Goal: Communication & Community: Answer question/provide support

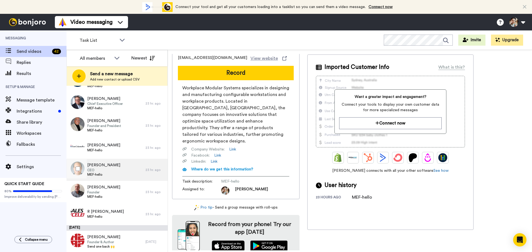
scroll to position [775, 0]
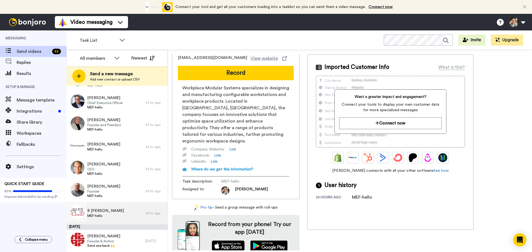
click at [118, 214] on div "R Harrison Ryder MEF-hello" at bounding box center [105, 213] width 79 height 22
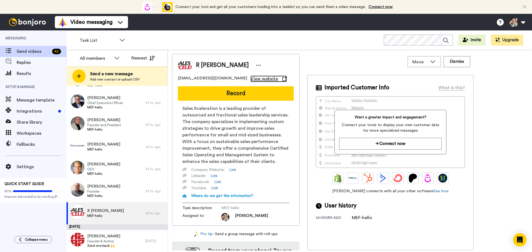
click at [250, 80] on span "View website" at bounding box center [263, 79] width 27 height 7
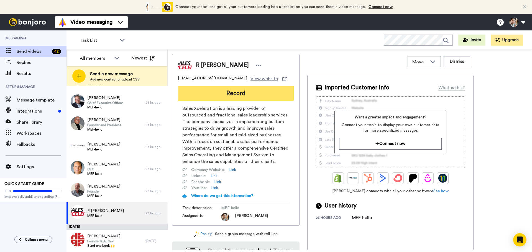
click at [236, 93] on button "Record" at bounding box center [236, 93] width 116 height 14
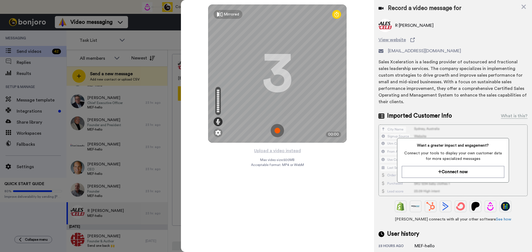
click at [277, 132] on img at bounding box center [276, 130] width 13 height 13
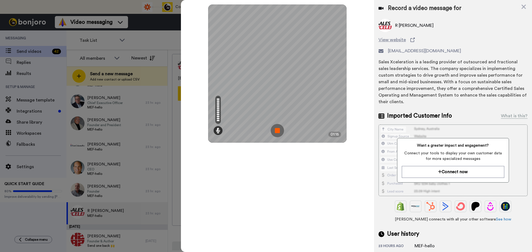
click at [275, 127] on img at bounding box center [276, 130] width 13 height 13
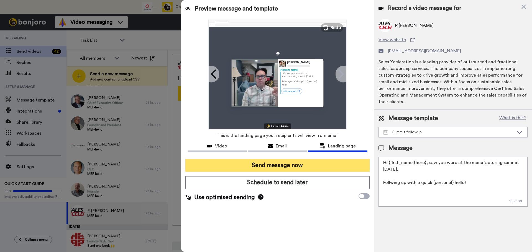
click at [288, 168] on button "Send message now" at bounding box center [277, 165] width 184 height 13
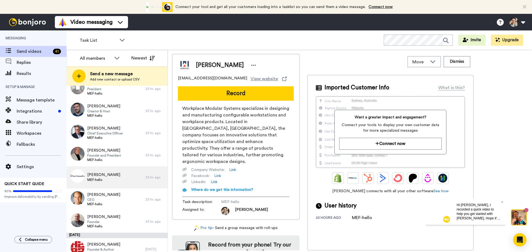
scroll to position [753, 0]
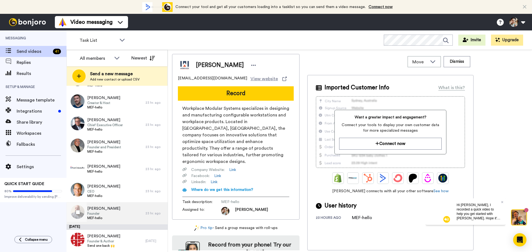
click at [115, 216] on span "Founder" at bounding box center [103, 214] width 33 height 4
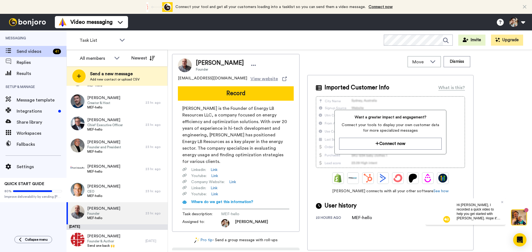
drag, startPoint x: 244, startPoint y: 63, endPoint x: 199, endPoint y: 64, distance: 44.9
click at [196, 64] on div "Laurence Bleicher Founder" at bounding box center [227, 65] width 62 height 13
copy span "Laurence Bleicher"
click at [250, 79] on span "View website" at bounding box center [263, 79] width 27 height 7
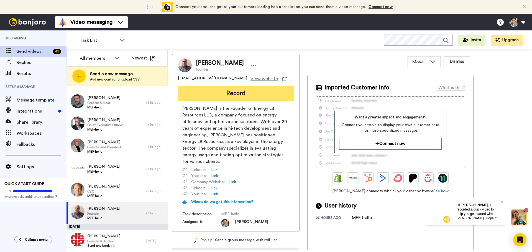
click at [241, 95] on button "Record" at bounding box center [236, 93] width 116 height 14
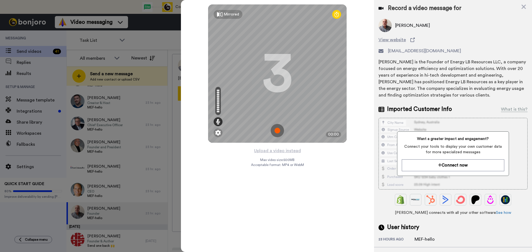
click at [277, 132] on img at bounding box center [276, 130] width 13 height 13
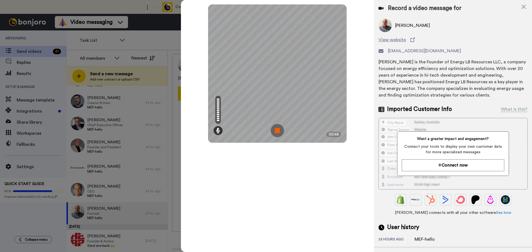
click at [278, 127] on img at bounding box center [276, 130] width 13 height 13
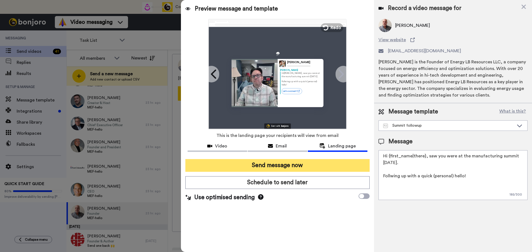
click at [300, 166] on button "Send message now" at bounding box center [277, 165] width 184 height 13
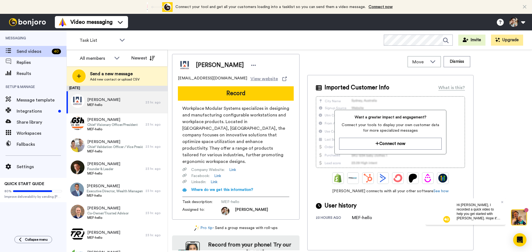
click at [435, 214] on video at bounding box center [438, 211] width 27 height 27
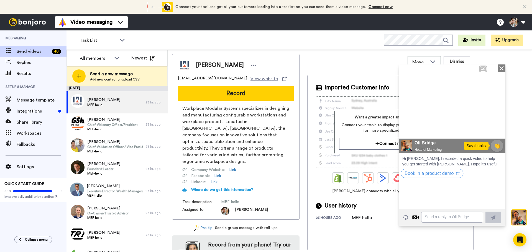
click at [441, 175] on button "Book in a product demo" at bounding box center [432, 173] width 63 height 9
click at [501, 69] on icon "Close" at bounding box center [501, 68] width 6 height 7
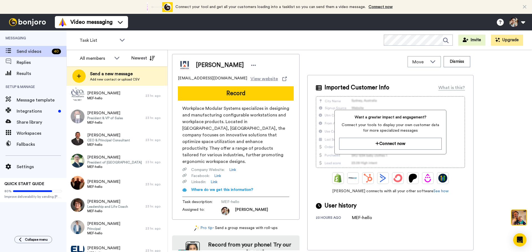
scroll to position [731, 0]
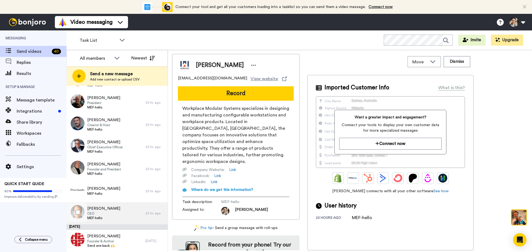
click at [114, 215] on div "Michael Burke CEO MEF-hello" at bounding box center [105, 213] width 79 height 22
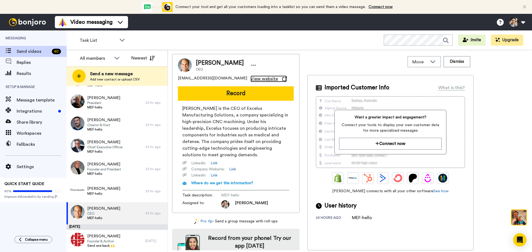
click at [250, 79] on span "View website" at bounding box center [263, 79] width 27 height 7
click at [250, 76] on span "View website" at bounding box center [263, 79] width 27 height 7
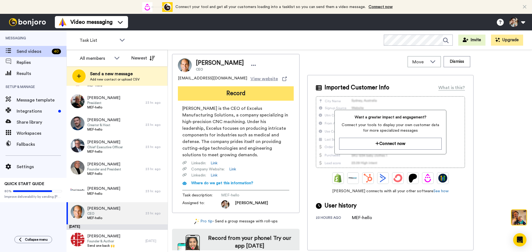
click at [230, 91] on button "Record" at bounding box center [236, 93] width 116 height 14
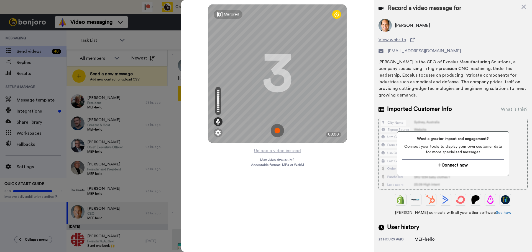
click at [280, 131] on img at bounding box center [276, 130] width 13 height 13
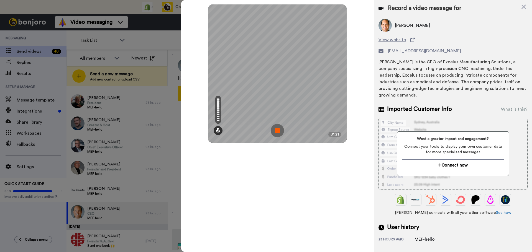
click at [276, 130] on img at bounding box center [276, 130] width 13 height 13
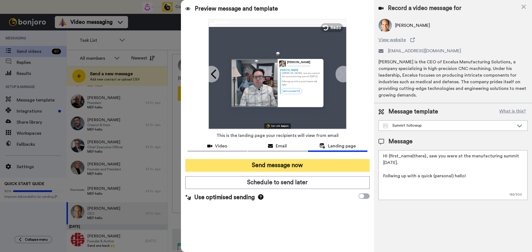
click at [309, 164] on button "Send message now" at bounding box center [277, 165] width 184 height 13
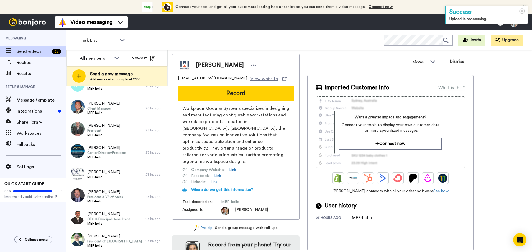
scroll to position [708, 0]
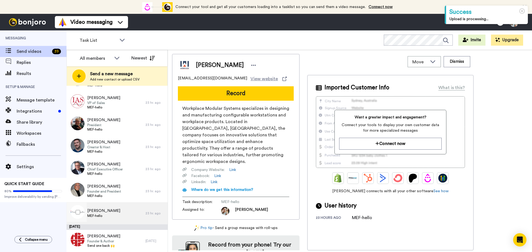
click at [111, 213] on span "[PERSON_NAME]" at bounding box center [103, 211] width 33 height 6
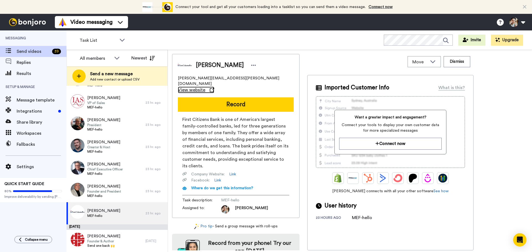
click at [205, 87] on span "View website" at bounding box center [191, 90] width 27 height 7
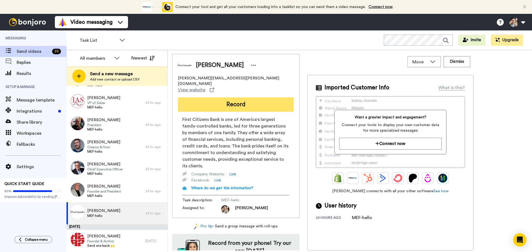
click at [238, 97] on button "Record" at bounding box center [236, 104] width 116 height 14
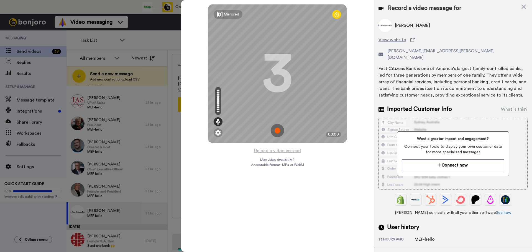
drag, startPoint x: 278, startPoint y: 132, endPoint x: 136, endPoint y: 89, distance: 148.7
click at [278, 132] on img at bounding box center [276, 130] width 13 height 13
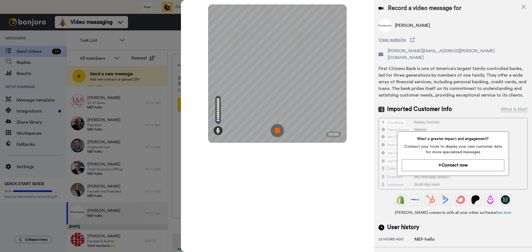
click at [329, 221] on div "Mirrored Redo 3 00:56" at bounding box center [277, 126] width 193 height 252
click at [275, 129] on img at bounding box center [276, 130] width 13 height 13
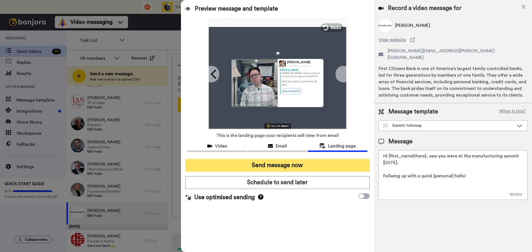
click at [288, 165] on button "Send message now" at bounding box center [277, 165] width 184 height 13
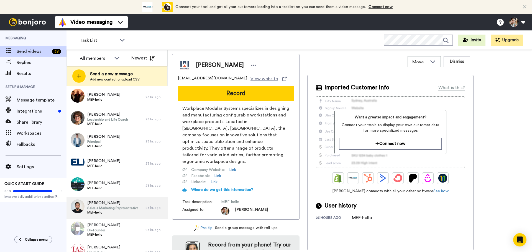
scroll to position [686, 0]
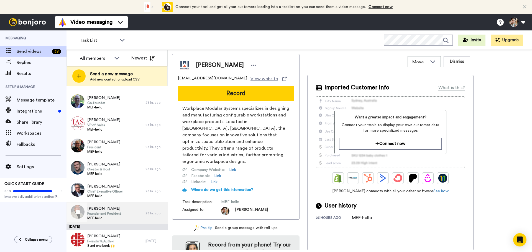
click at [126, 216] on div "[PERSON_NAME] Founder and President MEF-hello" at bounding box center [105, 213] width 79 height 22
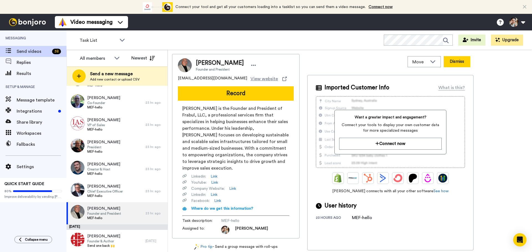
click at [455, 63] on button "Dismiss" at bounding box center [456, 61] width 27 height 11
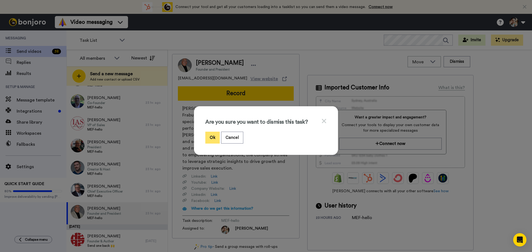
click at [211, 139] on button "Ok" at bounding box center [212, 138] width 14 height 12
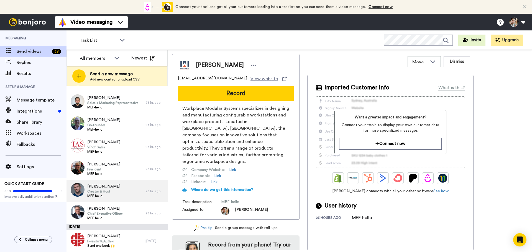
scroll to position [664, 0]
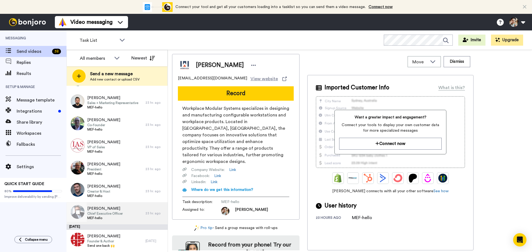
click at [103, 213] on span "Chief Executive Officer" at bounding box center [104, 214] width 35 height 4
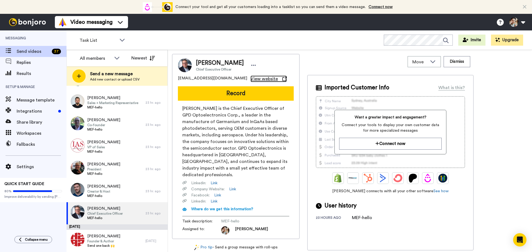
click at [250, 78] on span "View website" at bounding box center [263, 79] width 27 height 7
click at [250, 76] on span "View website" at bounding box center [263, 79] width 27 height 7
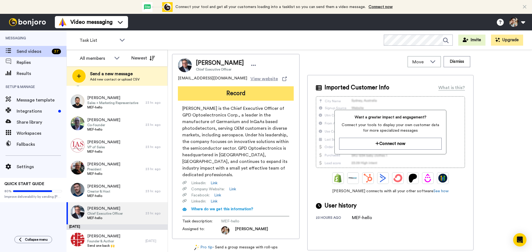
click at [237, 94] on button "Record" at bounding box center [236, 93] width 116 height 14
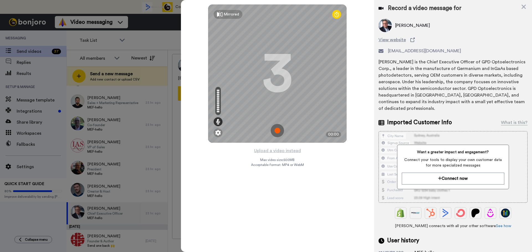
click at [278, 131] on img at bounding box center [276, 130] width 13 height 13
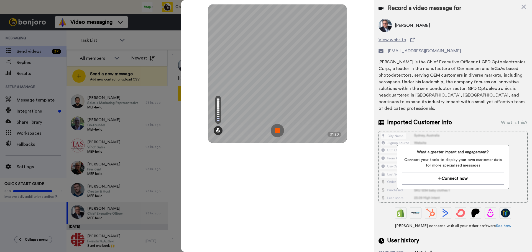
click at [321, 198] on div "Mirrored Redo 3 01:23" at bounding box center [277, 126] width 193 height 252
click at [278, 127] on img at bounding box center [276, 130] width 13 height 13
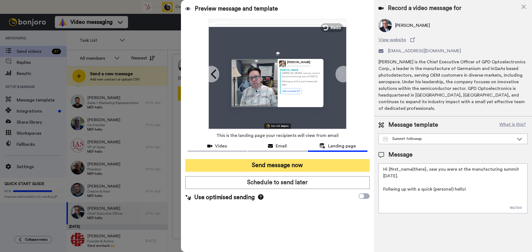
click at [288, 165] on button "Send message now" at bounding box center [277, 165] width 184 height 13
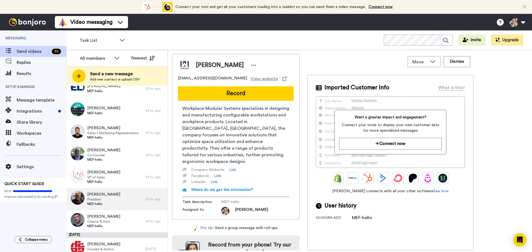
scroll to position [642, 0]
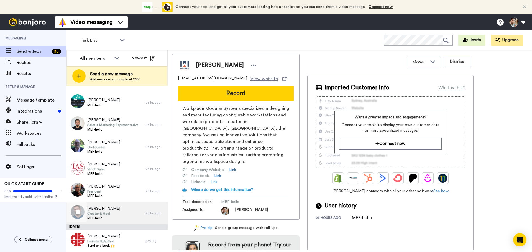
click at [107, 214] on span "Creator & Host" at bounding box center [103, 214] width 33 height 4
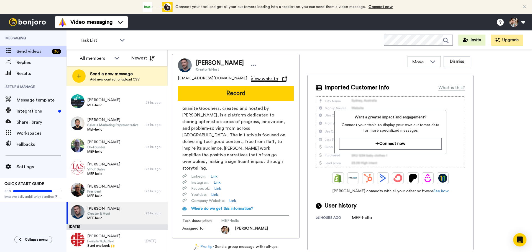
click at [251, 77] on span "View website" at bounding box center [263, 79] width 27 height 7
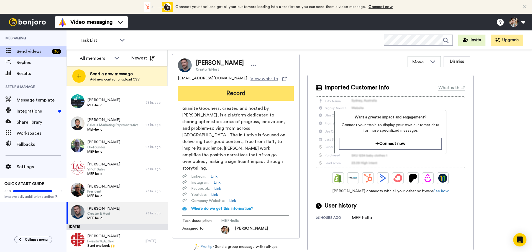
click at [231, 95] on button "Record" at bounding box center [236, 93] width 116 height 14
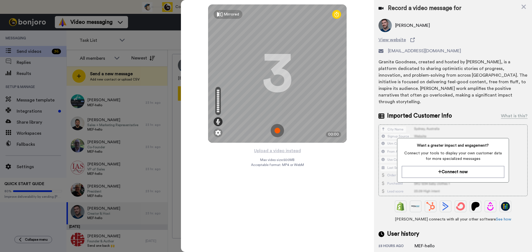
click at [280, 132] on img at bounding box center [276, 130] width 13 height 13
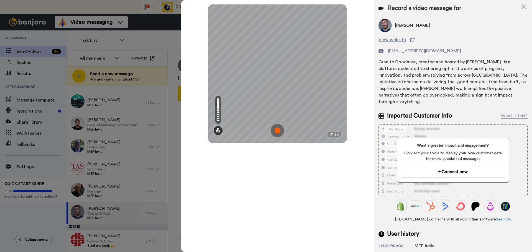
click at [278, 131] on img at bounding box center [276, 130] width 13 height 13
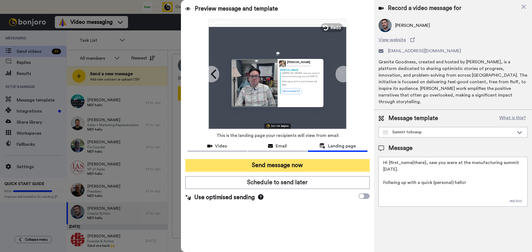
click at [279, 167] on button "Send message now" at bounding box center [277, 165] width 184 height 13
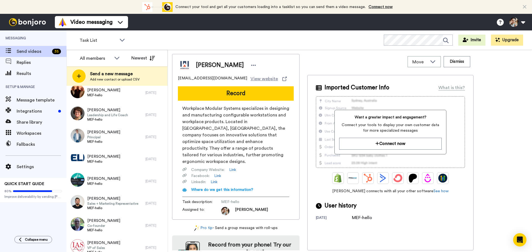
scroll to position [620, 0]
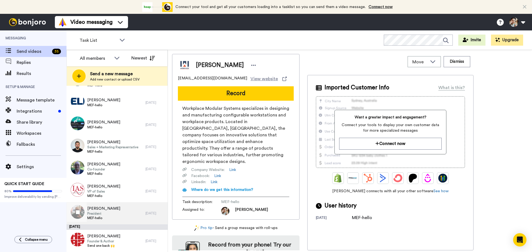
click at [109, 212] on span "President" at bounding box center [103, 214] width 33 height 4
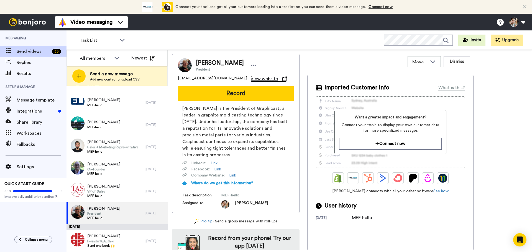
click at [250, 78] on span "View website" at bounding box center [263, 79] width 27 height 7
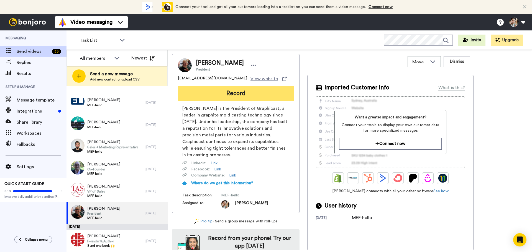
click at [235, 95] on button "Record" at bounding box center [236, 93] width 116 height 14
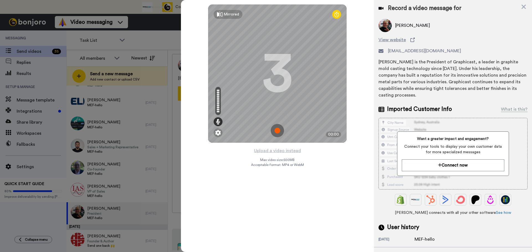
click at [275, 130] on img at bounding box center [276, 130] width 13 height 13
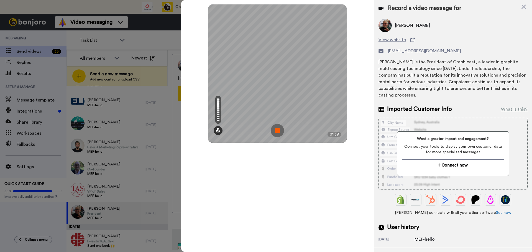
click at [271, 131] on img at bounding box center [276, 130] width 13 height 13
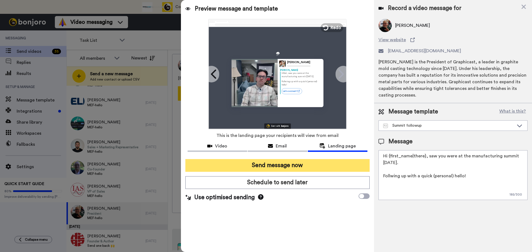
click at [295, 164] on button "Send message now" at bounding box center [277, 165] width 184 height 13
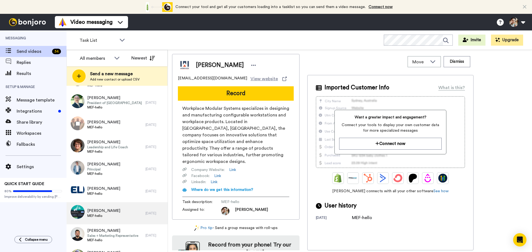
scroll to position [598, 0]
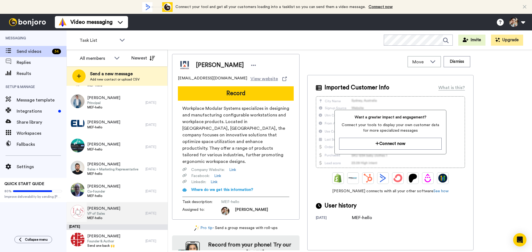
click at [121, 212] on div "Mark Holmes VP of Sales MEF-hello" at bounding box center [105, 213] width 79 height 22
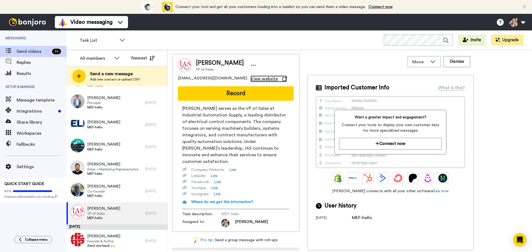
click at [250, 79] on span "View website" at bounding box center [263, 79] width 27 height 7
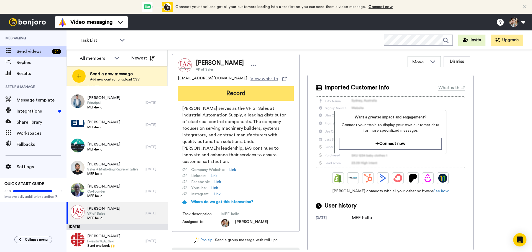
click at [230, 90] on button "Record" at bounding box center [236, 93] width 116 height 14
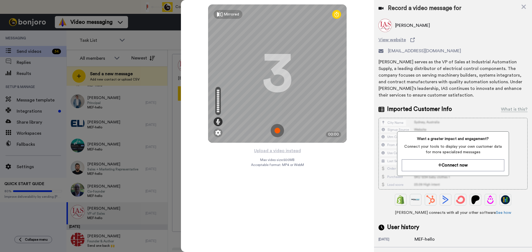
click at [279, 128] on img at bounding box center [276, 130] width 13 height 13
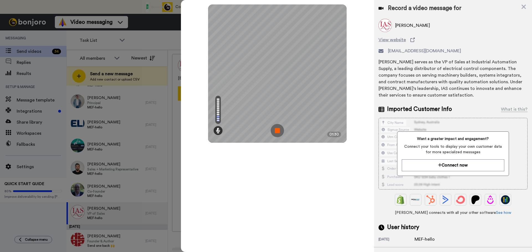
click at [303, 215] on div "Mirrored Redo 3 01:30" at bounding box center [277, 126] width 193 height 252
click at [272, 133] on img at bounding box center [276, 130] width 13 height 13
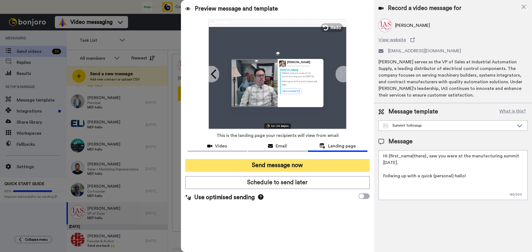
click at [283, 165] on button "Send message now" at bounding box center [277, 165] width 184 height 13
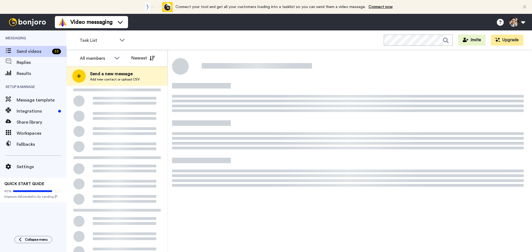
scroll to position [23, 0]
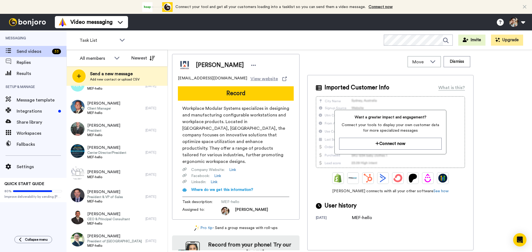
scroll to position [576, 0]
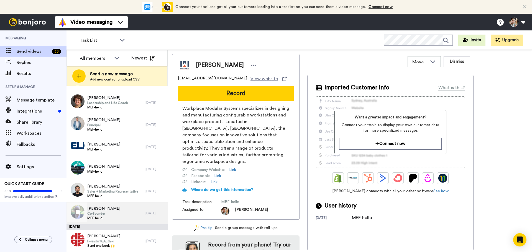
click at [108, 209] on span "[PERSON_NAME]" at bounding box center [103, 209] width 33 height 6
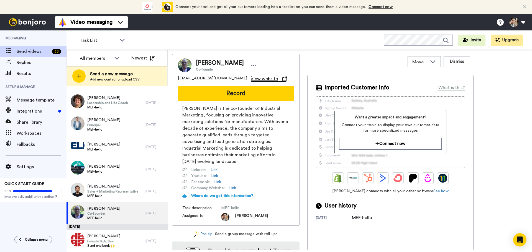
click at [250, 80] on span "View website" at bounding box center [263, 79] width 27 height 7
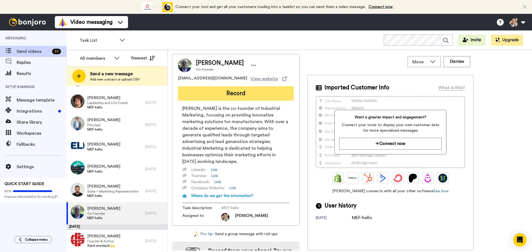
click at [237, 95] on button "Record" at bounding box center [236, 93] width 116 height 14
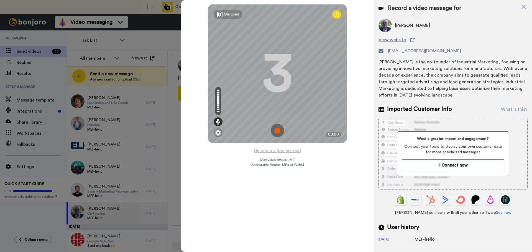
click at [279, 129] on img at bounding box center [276, 130] width 13 height 13
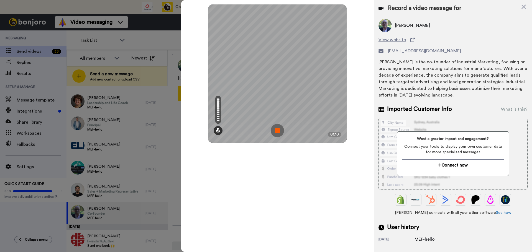
click at [276, 127] on img at bounding box center [276, 130] width 13 height 13
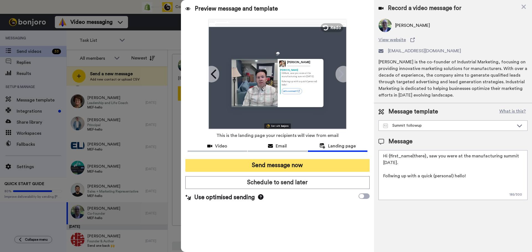
click at [283, 166] on button "Send message now" at bounding box center [277, 165] width 184 height 13
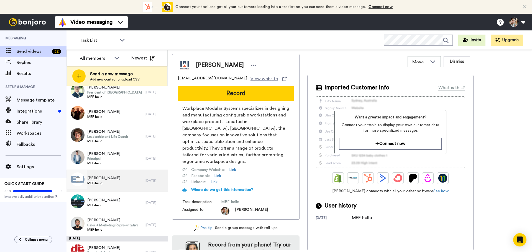
scroll to position [553, 0]
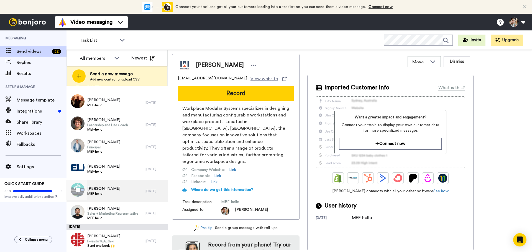
click at [112, 193] on div "Donna Morris MEF-hello" at bounding box center [105, 191] width 79 height 22
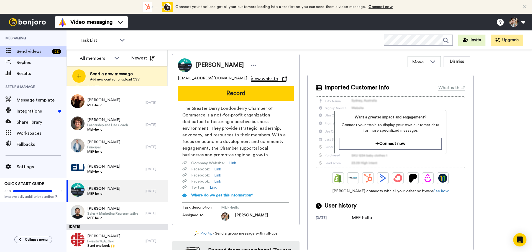
click at [250, 79] on span "View website" at bounding box center [263, 79] width 27 height 7
click at [453, 62] on button "Dismiss" at bounding box center [456, 61] width 27 height 11
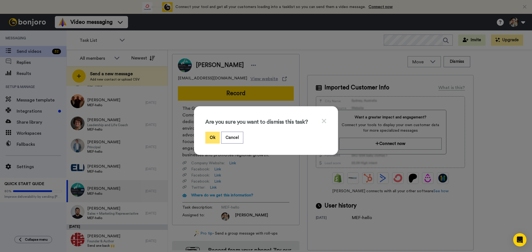
click at [211, 137] on button "Ok" at bounding box center [212, 138] width 14 height 12
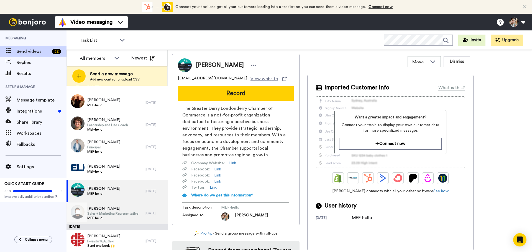
click at [110, 213] on span "Sales + Marketing Representative" at bounding box center [112, 214] width 51 height 4
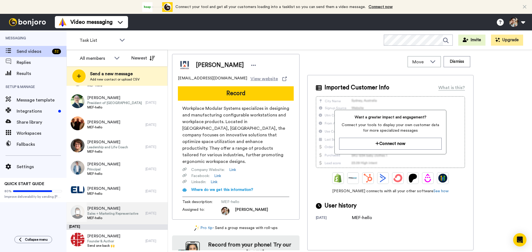
scroll to position [531, 0]
click at [95, 215] on span "Sales + Marketing Representative" at bounding box center [112, 214] width 51 height 4
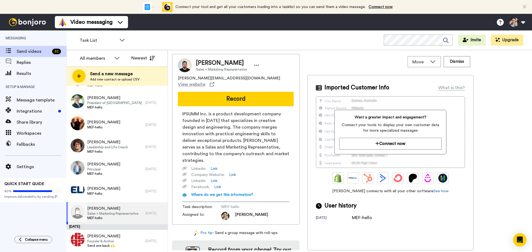
click at [112, 213] on span "Sales + Marketing Representative" at bounding box center [112, 214] width 51 height 4
click at [205, 81] on span "View website" at bounding box center [191, 84] width 27 height 7
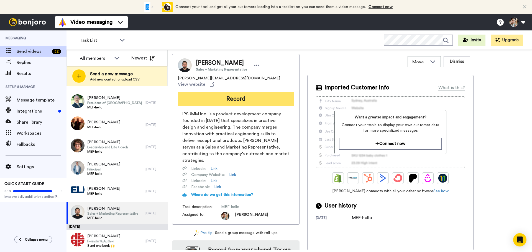
click at [246, 96] on button "Record" at bounding box center [236, 99] width 116 height 14
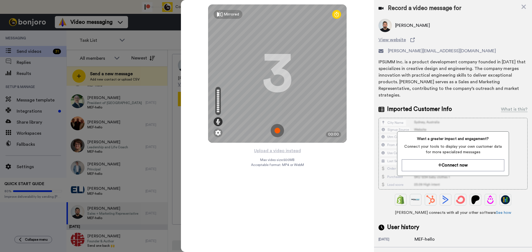
click at [274, 127] on img at bounding box center [276, 130] width 13 height 13
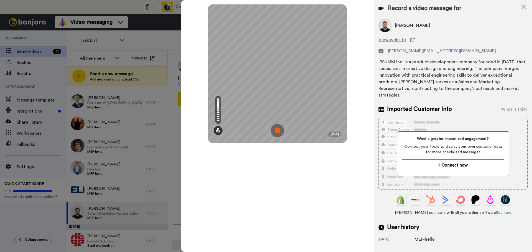
click at [278, 129] on img at bounding box center [276, 130] width 13 height 13
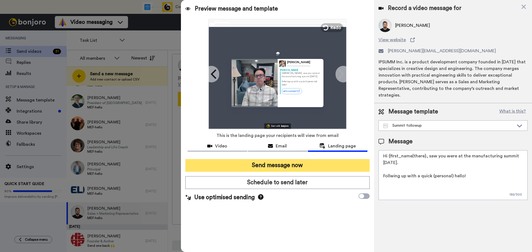
click at [293, 164] on button "Send message now" at bounding box center [277, 165] width 184 height 13
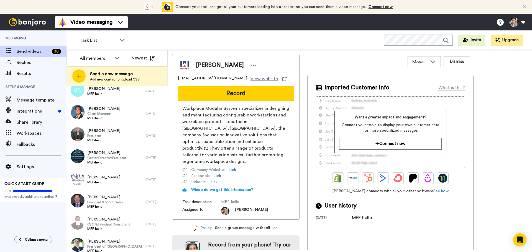
scroll to position [509, 0]
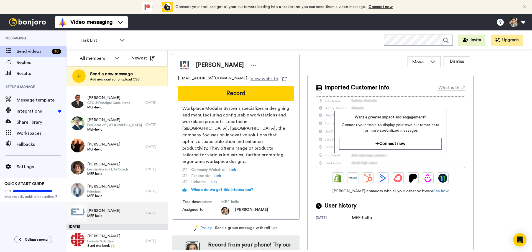
click at [117, 219] on div "Chris Mosby MEF-hello" at bounding box center [105, 213] width 79 height 22
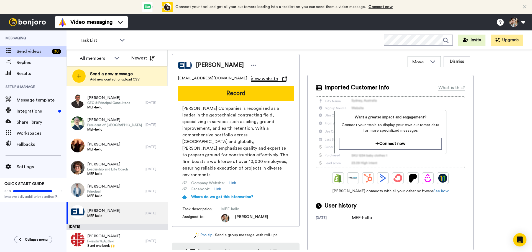
click at [251, 78] on span "View website" at bounding box center [263, 79] width 27 height 7
click at [250, 78] on span "View website" at bounding box center [263, 79] width 27 height 7
click at [457, 61] on button "Dismiss" at bounding box center [456, 61] width 27 height 11
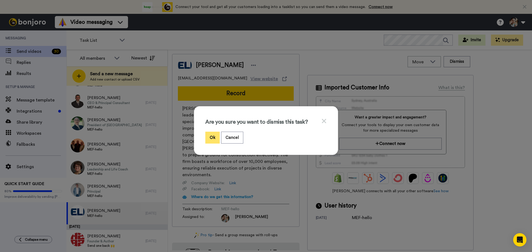
click at [206, 134] on button "Ok" at bounding box center [212, 138] width 14 height 12
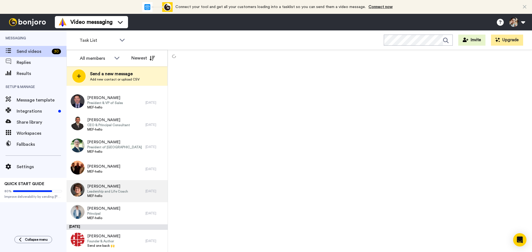
scroll to position [487, 0]
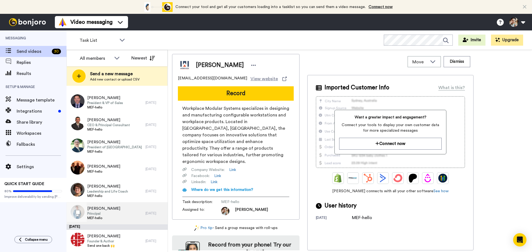
click at [112, 209] on div "Russell Hunt Principal MEF-hello" at bounding box center [105, 213] width 79 height 22
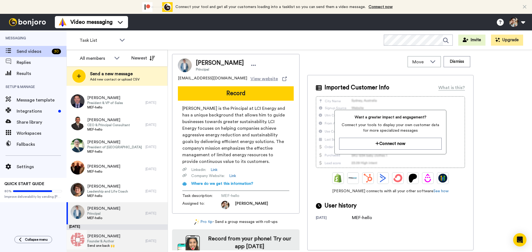
click at [126, 239] on div "Nathan Young Founder & Author Send one back 🙌" at bounding box center [105, 241] width 79 height 22
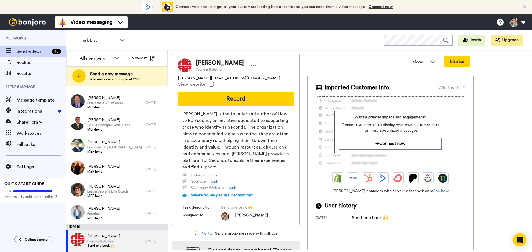
click at [460, 61] on button "Dismiss" at bounding box center [456, 61] width 27 height 11
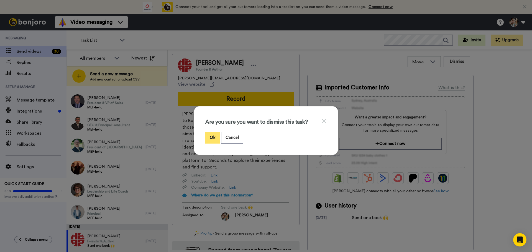
click at [213, 137] on button "Ok" at bounding box center [212, 138] width 14 height 12
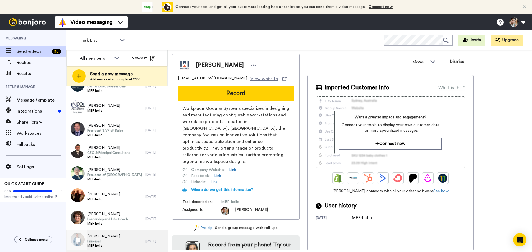
scroll to position [459, 0]
click at [99, 237] on span "Russell Hunt" at bounding box center [103, 237] width 33 height 6
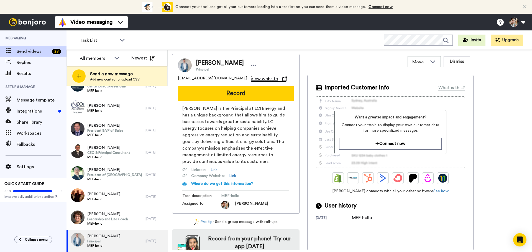
click at [250, 79] on span "View website" at bounding box center [263, 79] width 27 height 7
click at [453, 62] on button "Dismiss" at bounding box center [456, 61] width 27 height 11
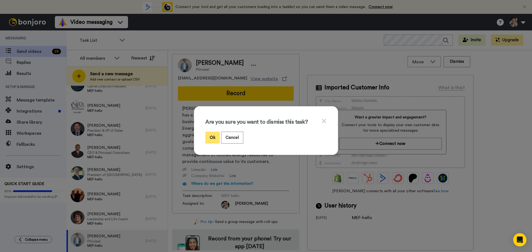
click at [210, 140] on button "Ok" at bounding box center [212, 138] width 14 height 12
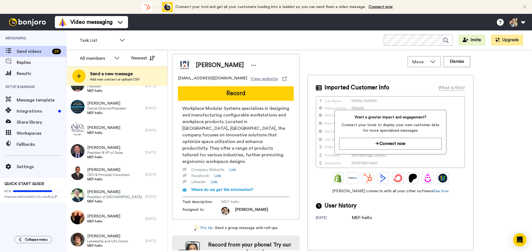
scroll to position [437, 0]
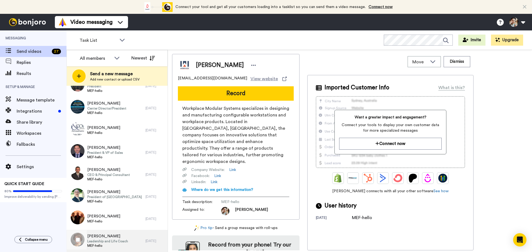
click at [112, 235] on span "Elizabeth Cryan" at bounding box center [107, 237] width 41 height 6
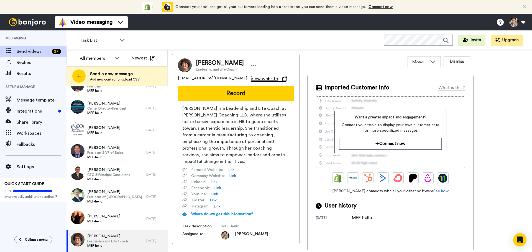
click at [250, 78] on span "View website" at bounding box center [263, 79] width 27 height 7
click at [453, 62] on button "Dismiss" at bounding box center [456, 61] width 27 height 11
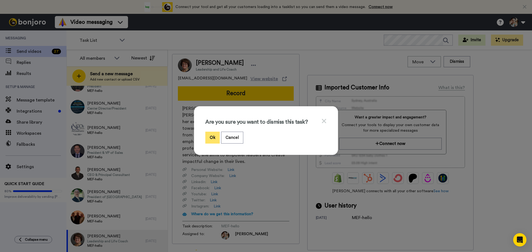
click at [210, 137] on button "Ok" at bounding box center [212, 138] width 14 height 12
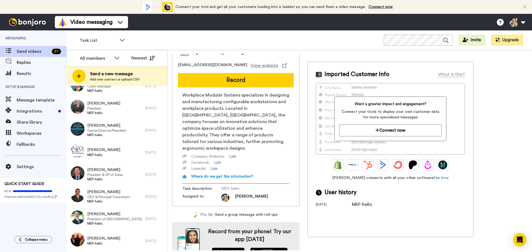
scroll to position [20, 0]
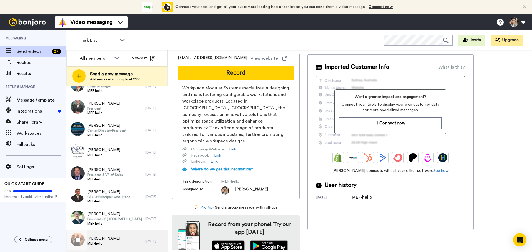
click at [109, 239] on div "Tim Wade MEF-hello" at bounding box center [105, 241] width 79 height 22
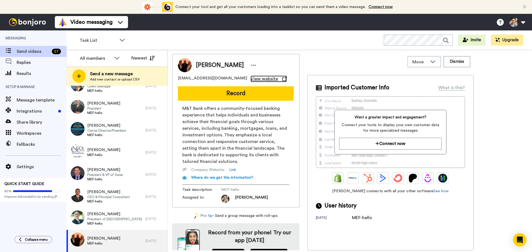
click at [250, 79] on span "View website" at bounding box center [263, 79] width 27 height 7
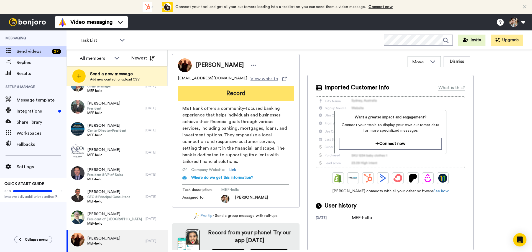
click at [237, 92] on button "Record" at bounding box center [236, 93] width 116 height 14
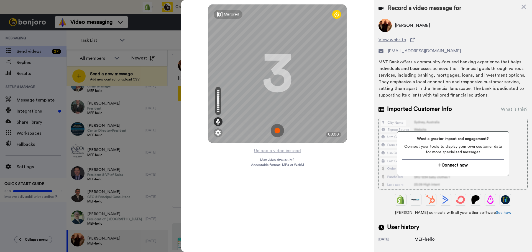
click at [277, 132] on img at bounding box center [276, 130] width 13 height 13
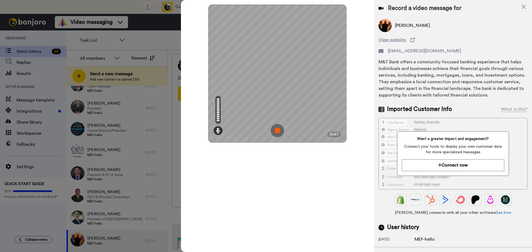
click at [300, 200] on div "Mirrored Redo 3 01:47" at bounding box center [277, 126] width 193 height 252
click at [278, 128] on img at bounding box center [276, 130] width 13 height 13
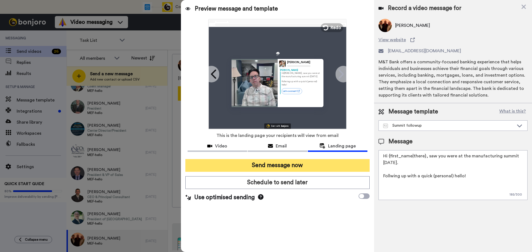
click at [273, 165] on button "Send message now" at bounding box center [277, 165] width 184 height 13
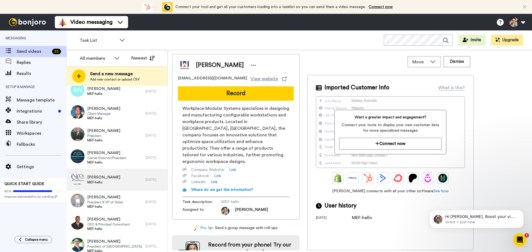
scroll to position [393, 0]
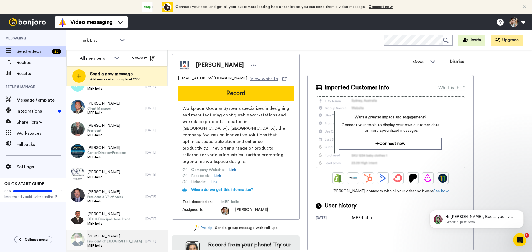
click at [124, 239] on span "President of [GEOGRAPHIC_DATA]" at bounding box center [114, 241] width 55 height 4
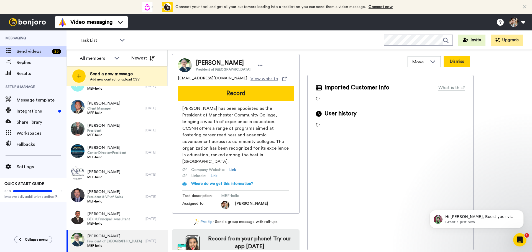
click at [446, 65] on button "Dismiss" at bounding box center [456, 61] width 27 height 11
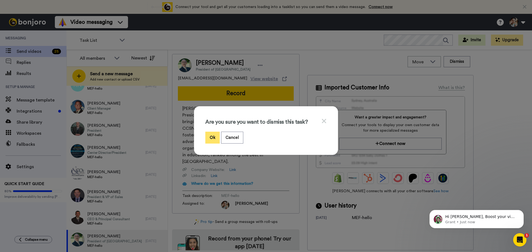
click at [210, 138] on button "Ok" at bounding box center [212, 138] width 14 height 12
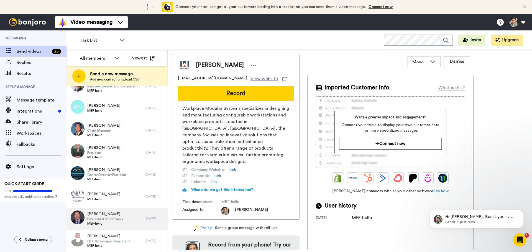
scroll to position [371, 0]
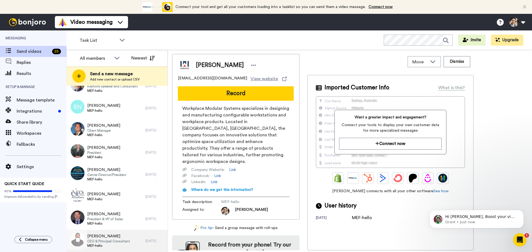
click at [109, 240] on span "CEO & Principal Consultant" at bounding box center [108, 241] width 43 height 4
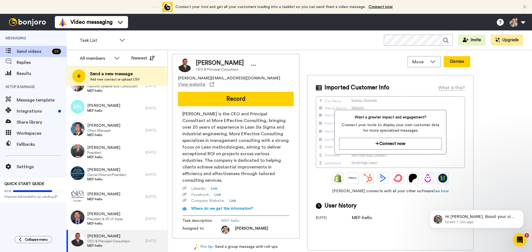
click at [456, 62] on button "Dismiss" at bounding box center [456, 61] width 27 height 11
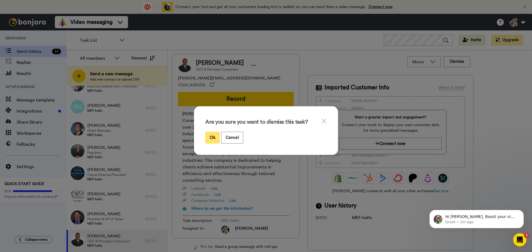
click at [208, 134] on button "Ok" at bounding box center [212, 138] width 14 height 12
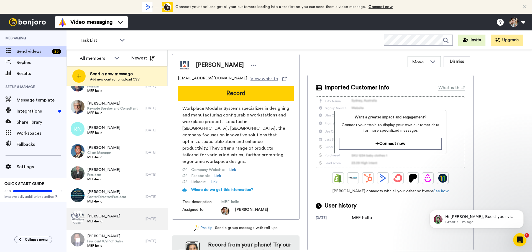
scroll to position [349, 0]
click at [104, 216] on span "[PERSON_NAME]" at bounding box center [103, 217] width 33 height 6
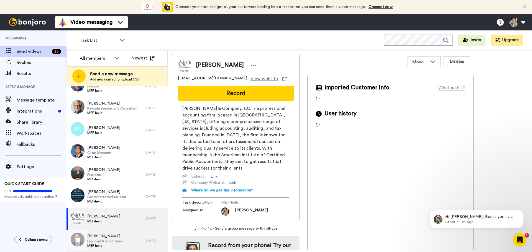
click at [106, 241] on span "President & VP of Sales" at bounding box center [105, 241] width 36 height 4
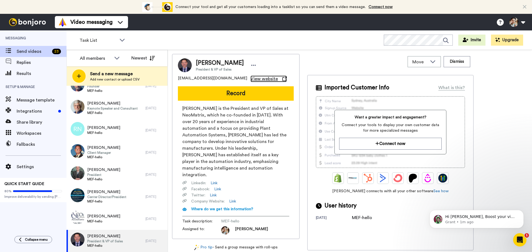
click at [250, 79] on span "View website" at bounding box center [263, 79] width 27 height 7
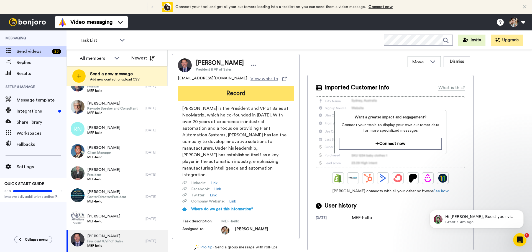
click at [242, 92] on button "Record" at bounding box center [236, 93] width 116 height 14
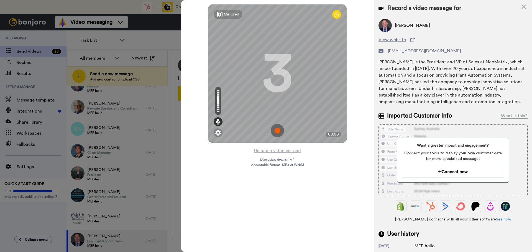
click at [275, 130] on img at bounding box center [276, 130] width 13 height 13
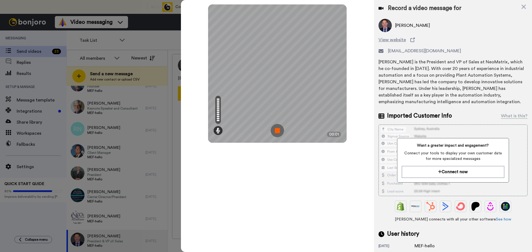
click at [277, 128] on img at bounding box center [276, 130] width 13 height 13
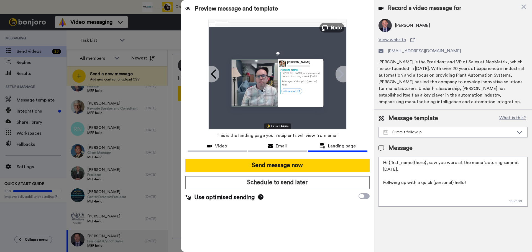
click at [329, 27] on button "Redo" at bounding box center [331, 28] width 25 height 10
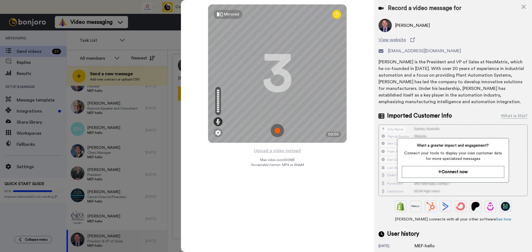
drag, startPoint x: 277, startPoint y: 128, endPoint x: 273, endPoint y: 128, distance: 3.9
click at [277, 128] on img at bounding box center [276, 130] width 13 height 13
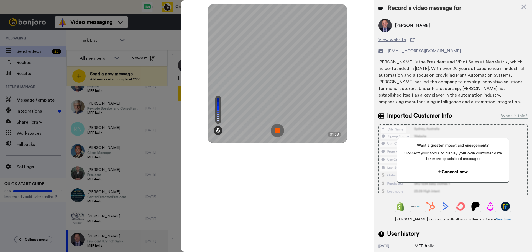
click at [291, 202] on div "Mirrored Redo 3 01:38" at bounding box center [277, 126] width 193 height 252
click at [275, 131] on img at bounding box center [276, 130] width 13 height 13
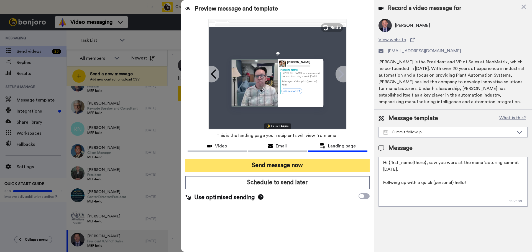
click at [289, 167] on button "Send message now" at bounding box center [277, 165] width 184 height 13
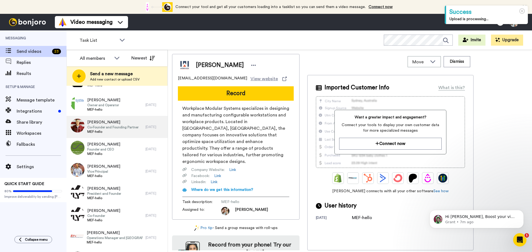
scroll to position [326, 0]
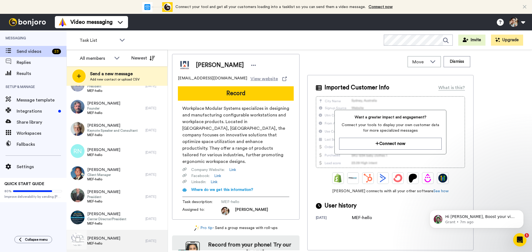
click at [112, 243] on span "MEF-hello" at bounding box center [103, 243] width 33 height 4
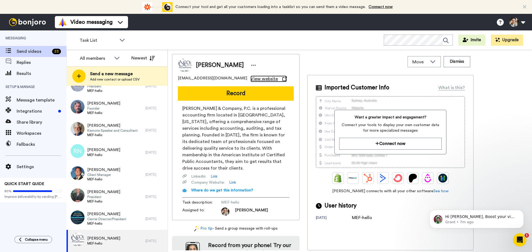
click at [250, 79] on span "View website" at bounding box center [263, 79] width 27 height 7
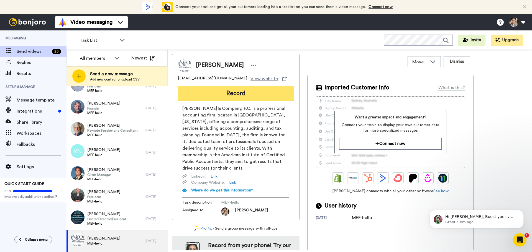
click at [235, 92] on button "Record" at bounding box center [236, 93] width 116 height 14
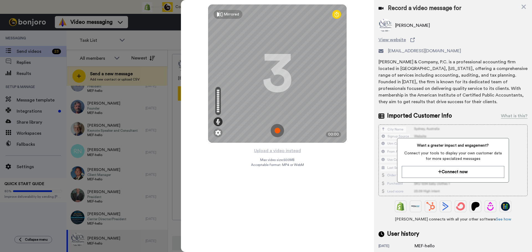
click at [278, 129] on img at bounding box center [276, 130] width 13 height 13
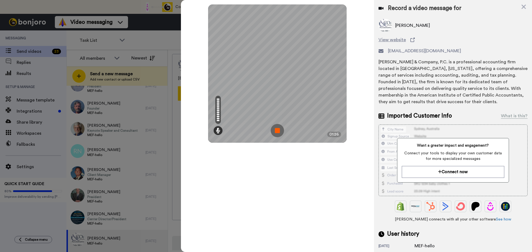
click at [281, 132] on img at bounding box center [276, 130] width 13 height 13
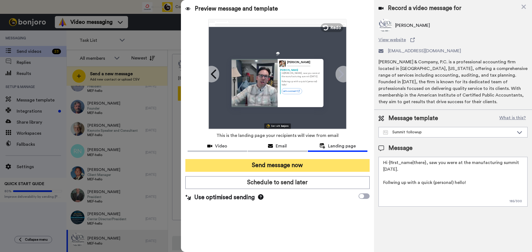
click at [291, 166] on button "Send message now" at bounding box center [277, 165] width 184 height 13
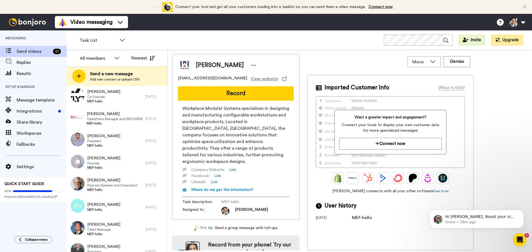
scroll to position [304, 0]
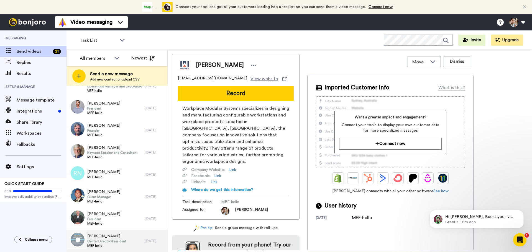
click at [111, 237] on span "[PERSON_NAME]" at bounding box center [106, 237] width 39 height 6
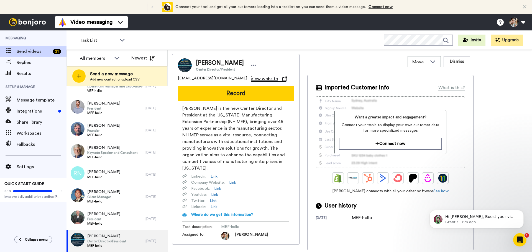
click at [250, 78] on span "View website" at bounding box center [263, 79] width 27 height 7
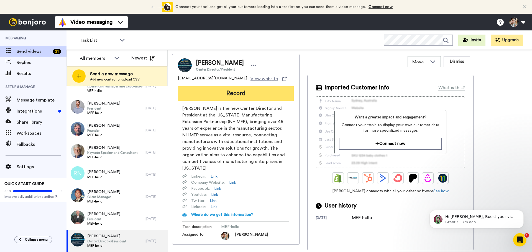
click at [233, 96] on button "Record" at bounding box center [236, 93] width 116 height 14
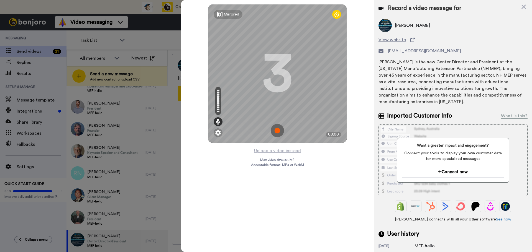
click at [279, 132] on img at bounding box center [276, 130] width 13 height 13
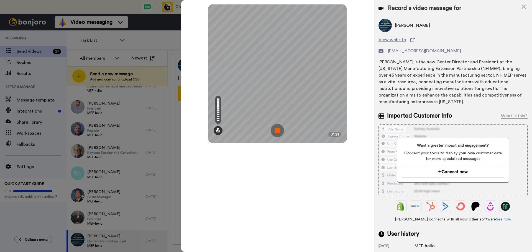
click at [273, 126] on img at bounding box center [276, 130] width 13 height 13
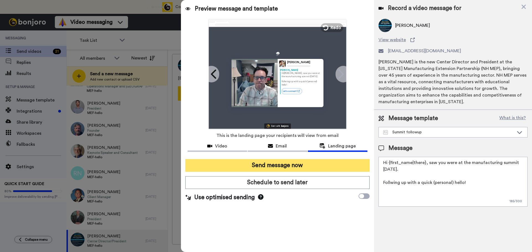
click at [302, 164] on button "Send message now" at bounding box center [277, 165] width 184 height 13
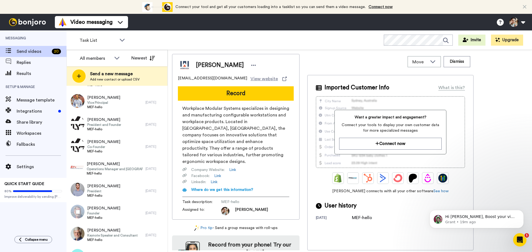
scroll to position [282, 0]
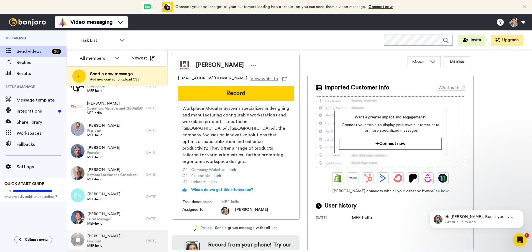
click at [115, 238] on div "[PERSON_NAME] President MEF-hello" at bounding box center [105, 241] width 79 height 22
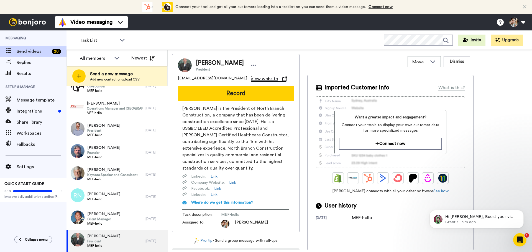
click at [250, 80] on span "View website" at bounding box center [263, 79] width 27 height 7
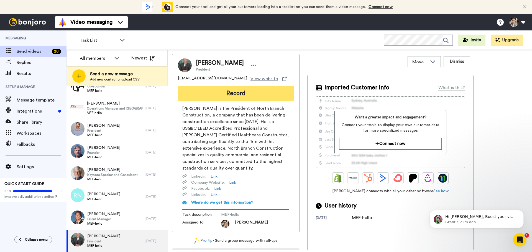
click at [237, 94] on button "Record" at bounding box center [236, 93] width 116 height 14
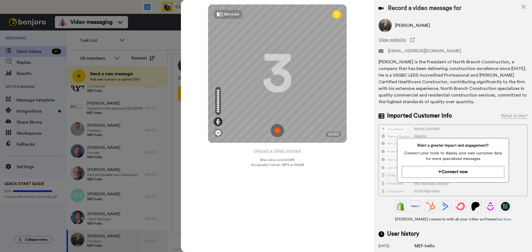
click at [275, 131] on img at bounding box center [276, 130] width 13 height 13
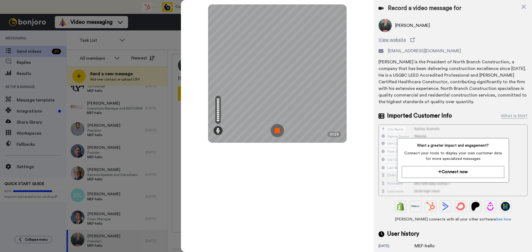
click at [230, 187] on div "Mirrored Redo 3 01:29" at bounding box center [277, 126] width 193 height 252
click at [273, 128] on img at bounding box center [276, 130] width 13 height 13
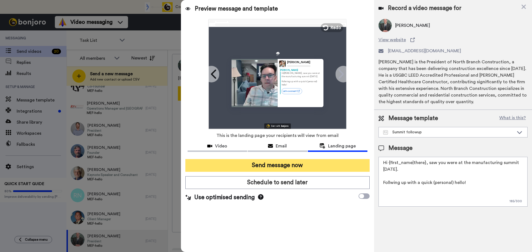
click at [294, 168] on button "Send message now" at bounding box center [277, 165] width 184 height 13
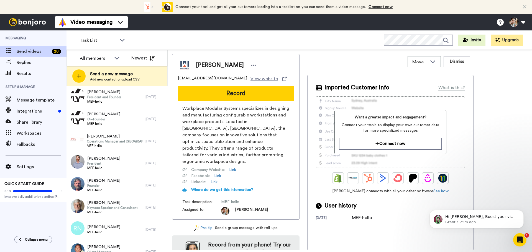
scroll to position [260, 0]
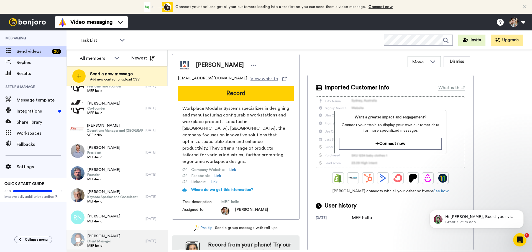
click at [112, 237] on div "[PERSON_NAME] Client Manager MEF-hello" at bounding box center [105, 241] width 79 height 22
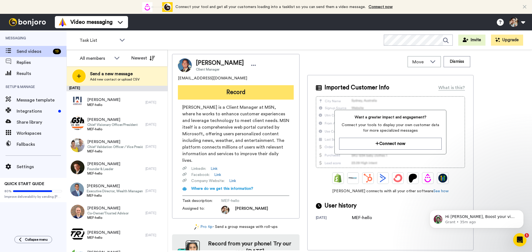
click at [238, 92] on button "Record" at bounding box center [236, 92] width 116 height 14
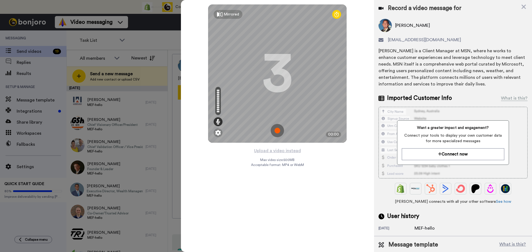
click at [278, 128] on img at bounding box center [276, 130] width 13 height 13
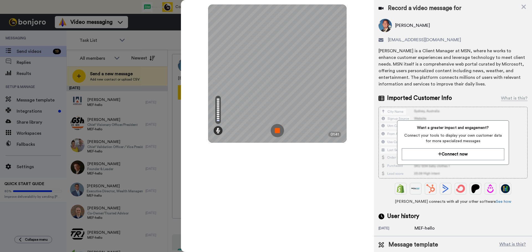
click at [277, 128] on img at bounding box center [276, 130] width 13 height 13
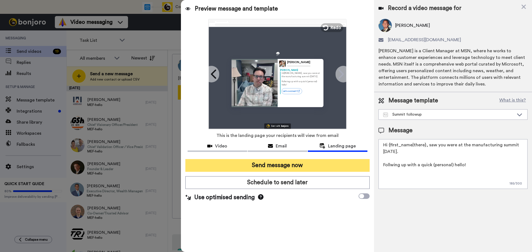
click at [291, 167] on button "Send message now" at bounding box center [277, 165] width 184 height 13
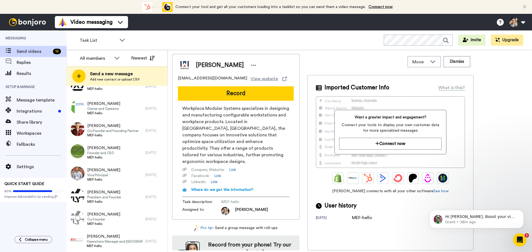
scroll to position [238, 0]
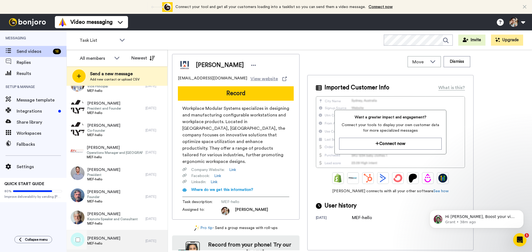
click at [118, 239] on div "[PERSON_NAME] MEF-hello" at bounding box center [105, 241] width 79 height 22
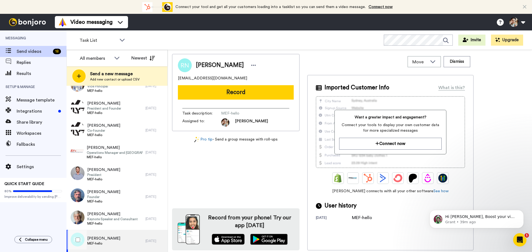
click at [95, 238] on span "Russell Nadeau" at bounding box center [103, 239] width 33 height 6
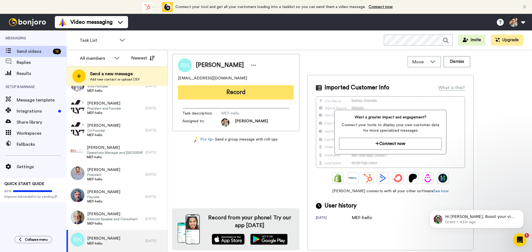
click at [235, 93] on button "Record" at bounding box center [236, 92] width 116 height 14
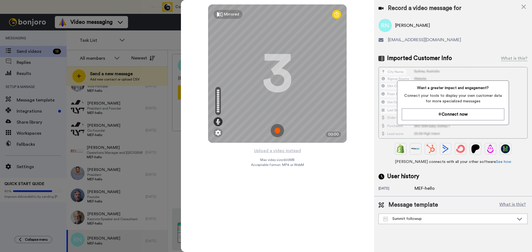
click at [277, 130] on img at bounding box center [276, 130] width 13 height 13
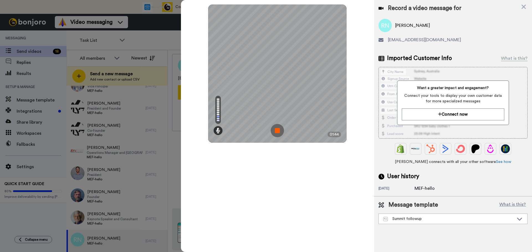
click at [276, 133] on img at bounding box center [276, 130] width 13 height 13
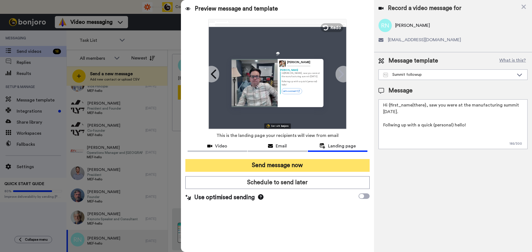
click at [298, 167] on button "Send message now" at bounding box center [277, 165] width 184 height 13
